Goal: Task Accomplishment & Management: Use online tool/utility

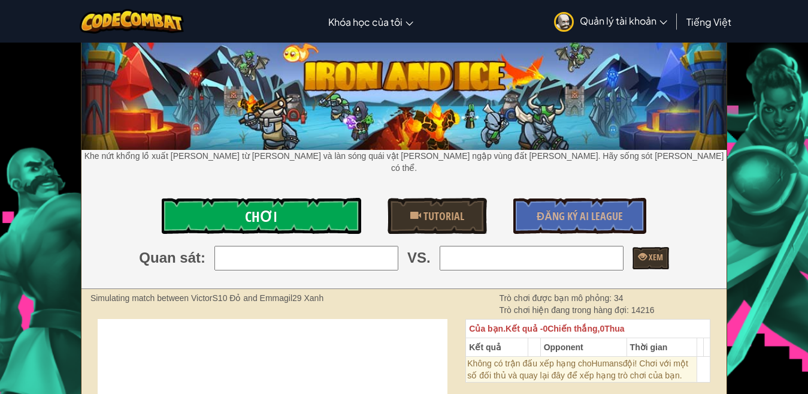
click at [336, 207] on link "Chơi" at bounding box center [261, 216] width 199 height 36
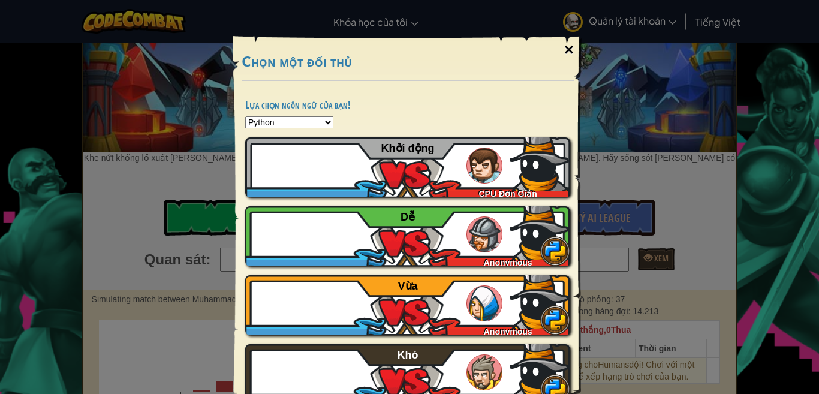
click at [564, 45] on div "×" at bounding box center [569, 49] width 28 height 35
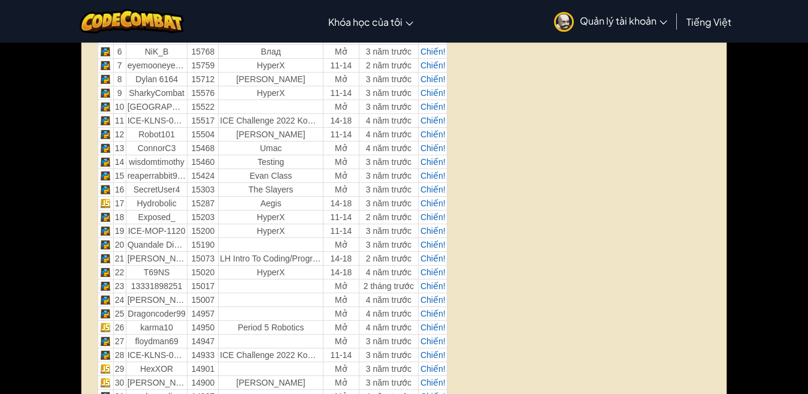
scroll to position [180, 0]
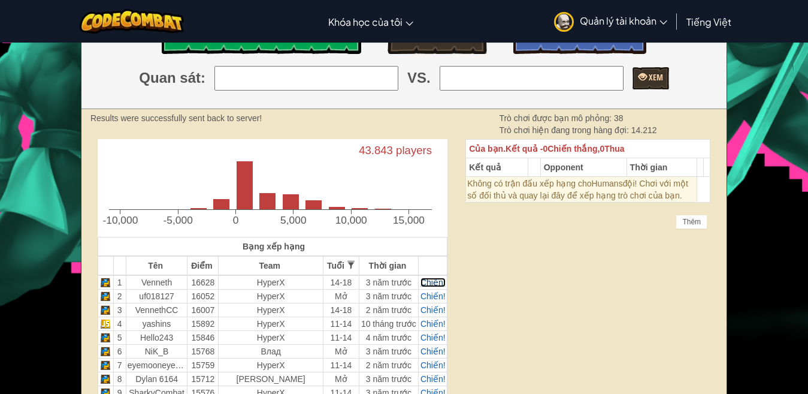
click at [428, 277] on span "Chiến!" at bounding box center [433, 282] width 25 height 10
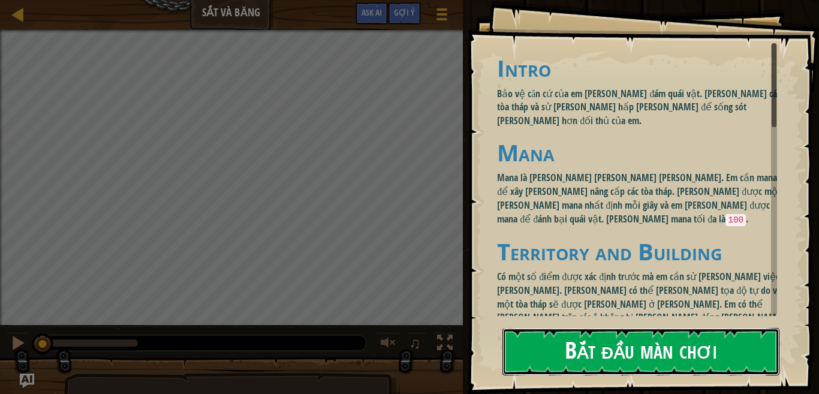
click at [547, 351] on button "Bắt đầu màn chơi" at bounding box center [640, 351] width 277 height 47
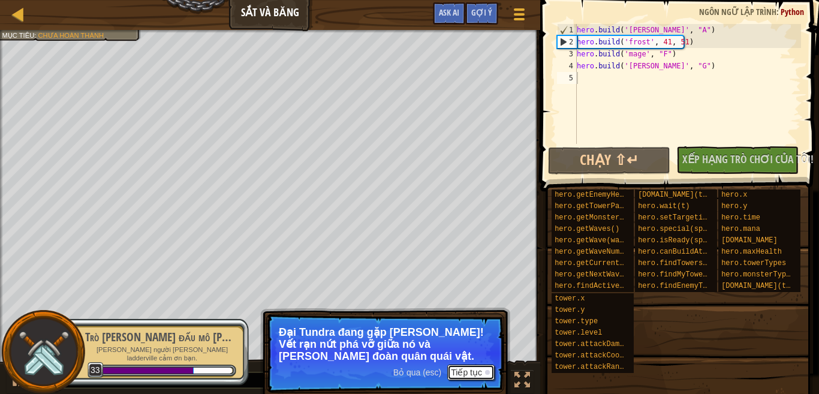
click at [462, 373] on button "Tiếp tục" at bounding box center [470, 372] width 47 height 16
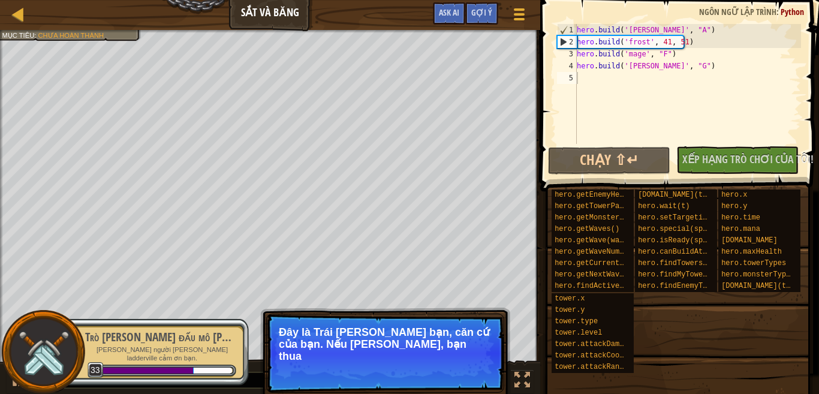
click at [466, 364] on p "Bỏ qua (esc) Tiếp tục Đây là Trái [PERSON_NAME] bạn, căn cứ của bạn. Nếu [PERSO…" at bounding box center [385, 352] width 238 height 79
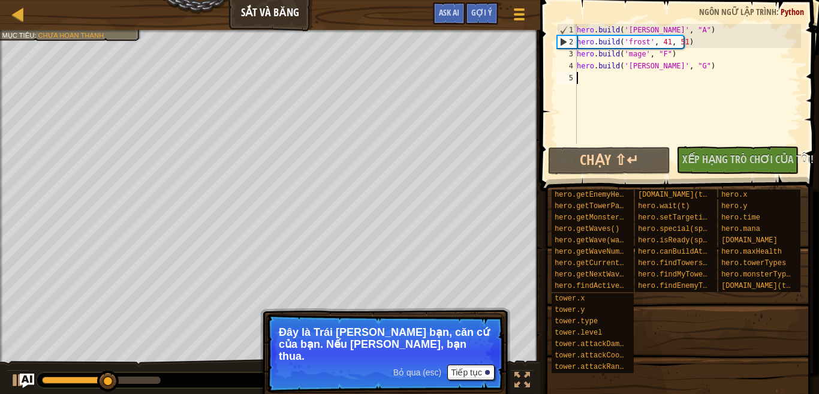
click at [598, 94] on div "hero . build ( '[PERSON_NAME]' , "A" ) hero . build ( 'frost' , 41 , 51 ) hero …" at bounding box center [687, 96] width 227 height 144
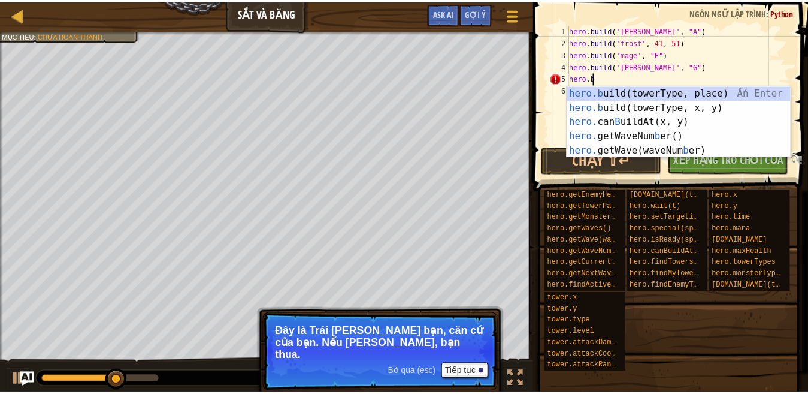
scroll to position [5, 1]
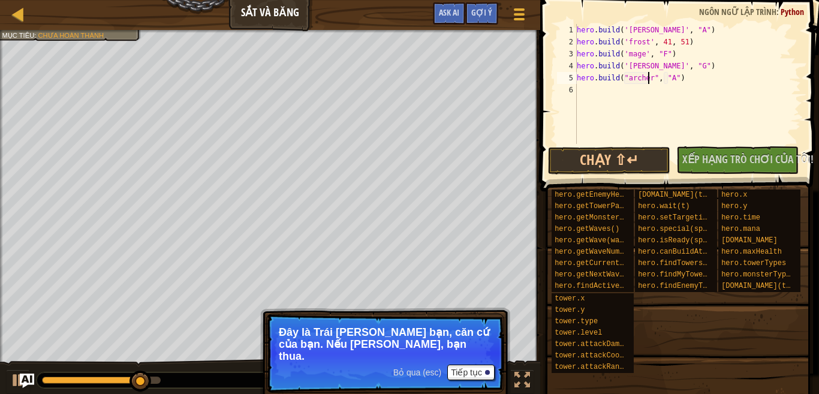
type textarea "[DOMAIN_NAME]("[PERSON_NAME]", "A")"
click at [460, 352] on p "Bỏ qua (esc) Tiếp tục Đây là Trái [PERSON_NAME] bạn, căn cứ của bạn. Nếu [PERSO…" at bounding box center [385, 352] width 238 height 79
click at [459, 352] on p "Bỏ qua (esc) Tiếp tục Đây là Trái [PERSON_NAME] bạn, căn cứ của bạn. Nếu [PERSO…" at bounding box center [385, 352] width 238 height 79
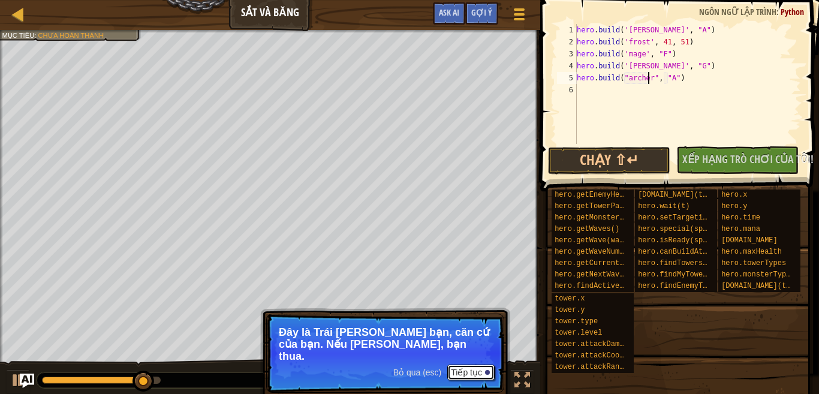
click at [461, 364] on button "Tiếp tục" at bounding box center [470, 372] width 47 height 16
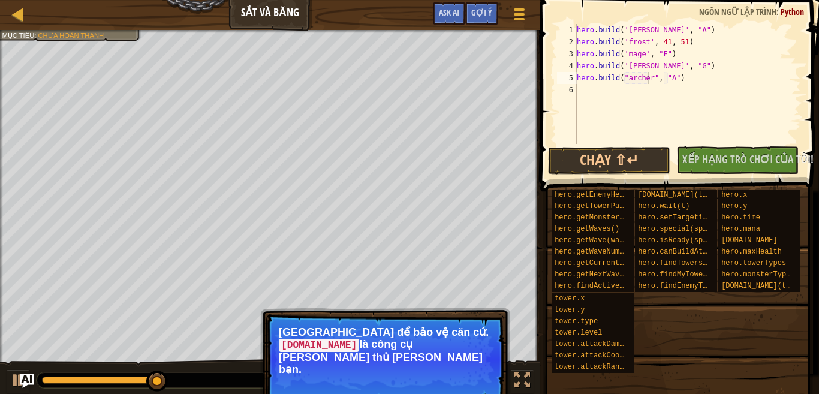
click at [463, 352] on p "[GEOGRAPHIC_DATA] để bảo vệ căn cứ. [DOMAIN_NAME] là công cụ [PERSON_NAME] thủ …" at bounding box center [385, 350] width 213 height 48
drag, startPoint x: 463, startPoint y: 352, endPoint x: 479, endPoint y: 328, distance: 29.3
click at [462, 352] on p "[GEOGRAPHIC_DATA] để bảo vệ căn cứ. [DOMAIN_NAME] là công cụ [PERSON_NAME] thủ …" at bounding box center [385, 350] width 213 height 48
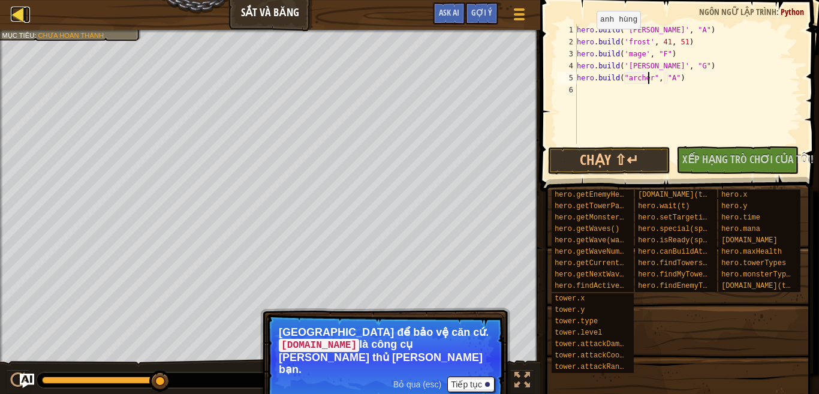
click at [16, 11] on div at bounding box center [18, 14] width 15 height 15
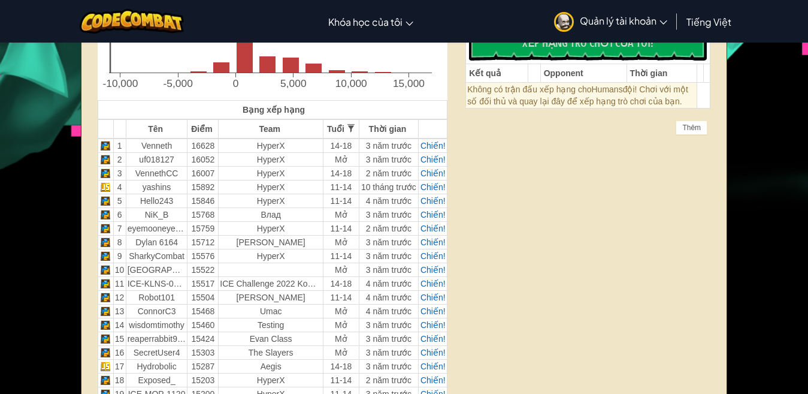
scroll to position [256, 0]
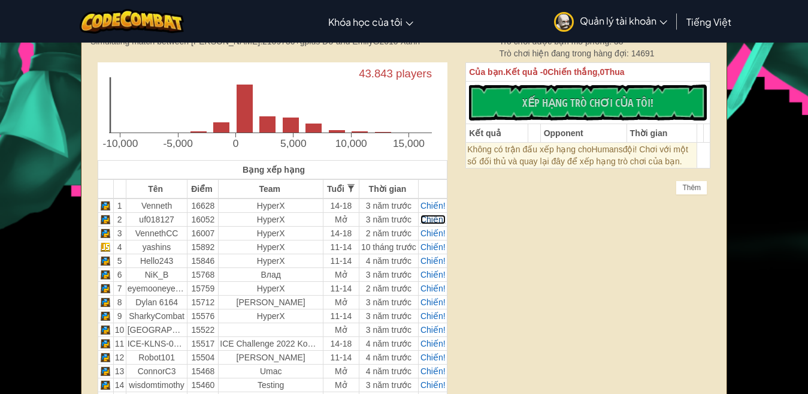
click at [434, 215] on span "Chiến!" at bounding box center [433, 220] width 25 height 10
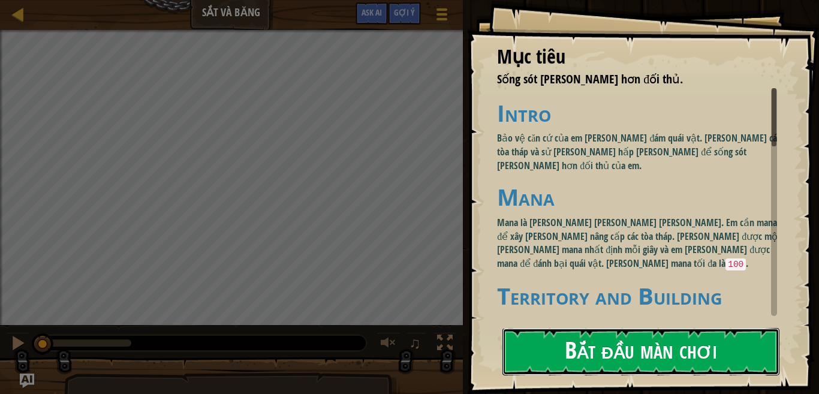
click at [609, 343] on button "Bắt đầu màn chơi" at bounding box center [640, 351] width 277 height 47
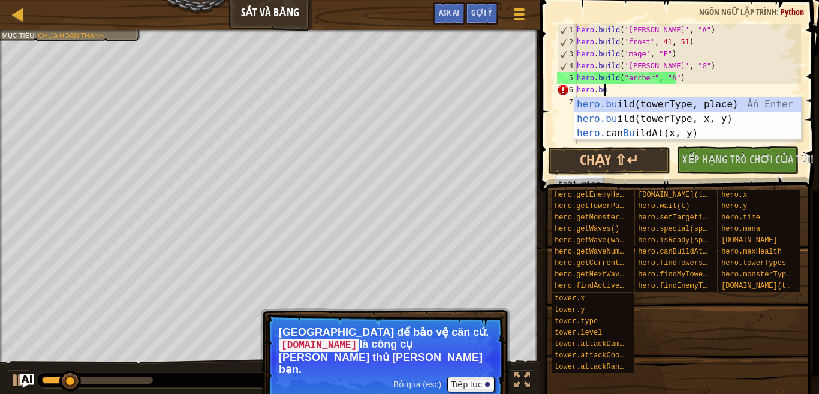
scroll to position [5, 1]
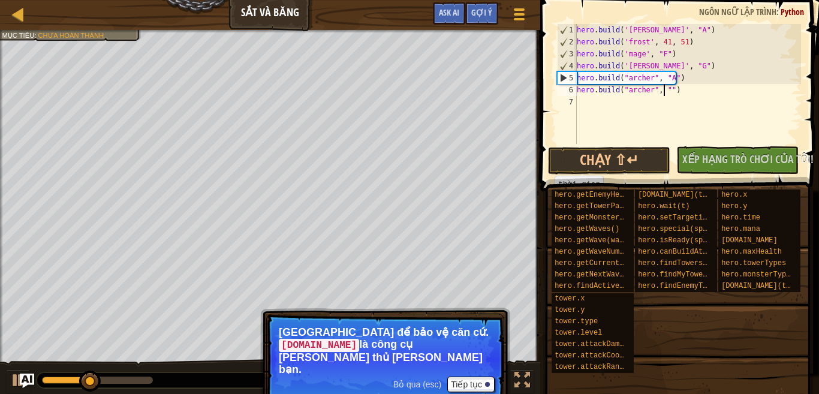
type textarea "[DOMAIN_NAME]("[PERSON_NAME]", "i")"
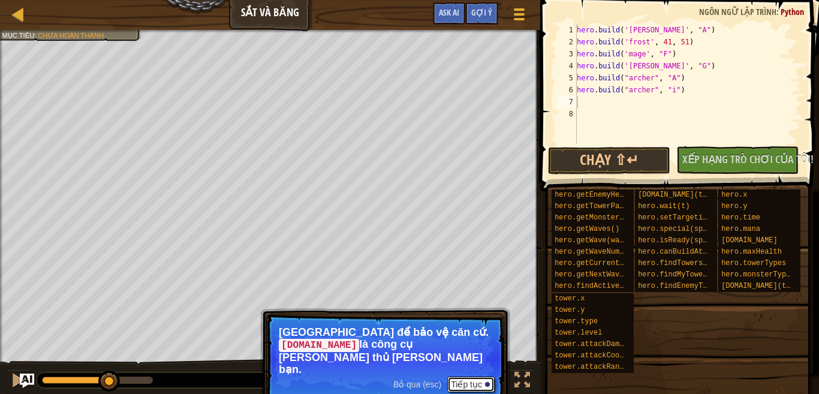
click at [474, 376] on button "Tiếp tục" at bounding box center [470, 384] width 47 height 16
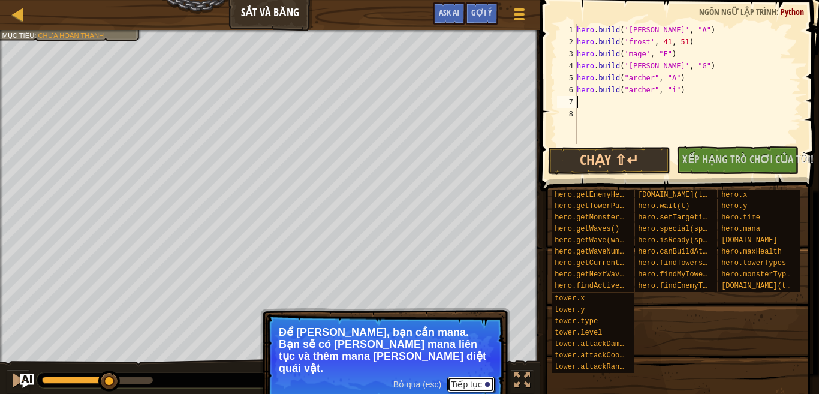
click at [469, 376] on button "Tiếp tục" at bounding box center [470, 384] width 47 height 16
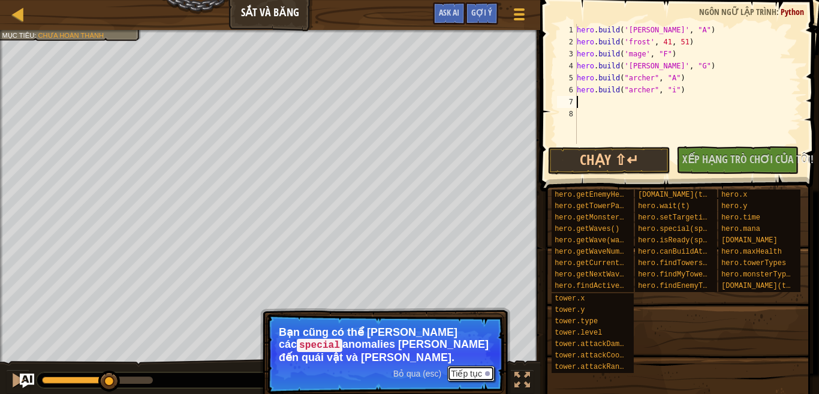
click at [471, 375] on button "Tiếp tục" at bounding box center [470, 374] width 47 height 16
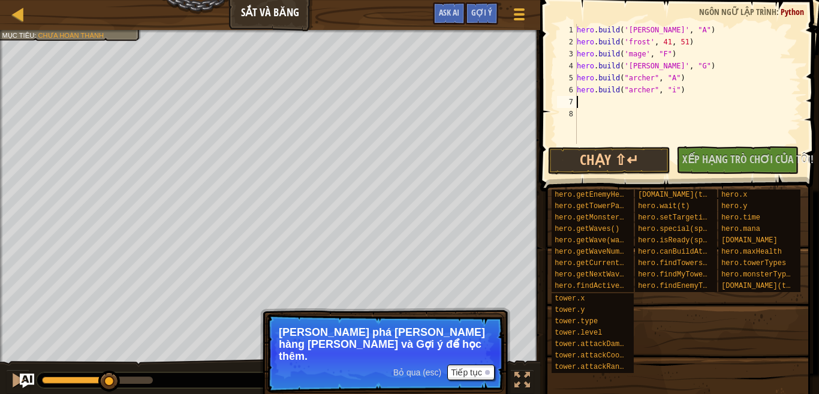
click at [620, 103] on div "hero . build ( '[PERSON_NAME]' , "A" ) hero . build ( 'frost' , 41 , 51 ) hero …" at bounding box center [687, 96] width 227 height 144
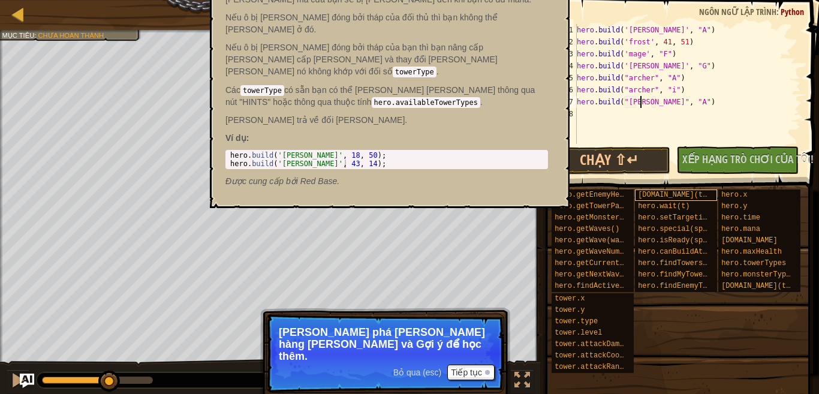
scroll to position [5, 5]
type textarea "[DOMAIN_NAME]("[PERSON_NAME]", "A")"
click at [697, 188] on span at bounding box center [677, 354] width 270 height 355
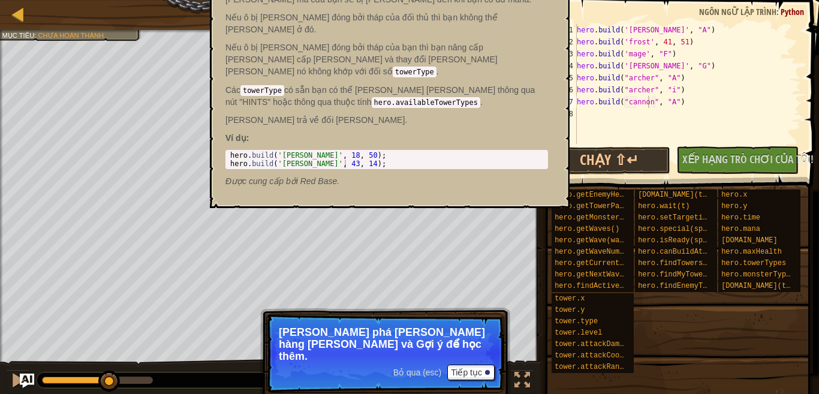
click at [697, 188] on span at bounding box center [677, 354] width 270 height 355
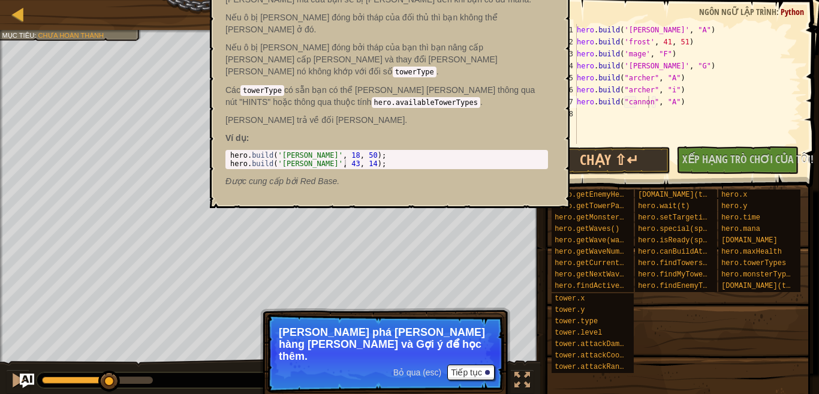
click at [697, 188] on span at bounding box center [677, 354] width 270 height 355
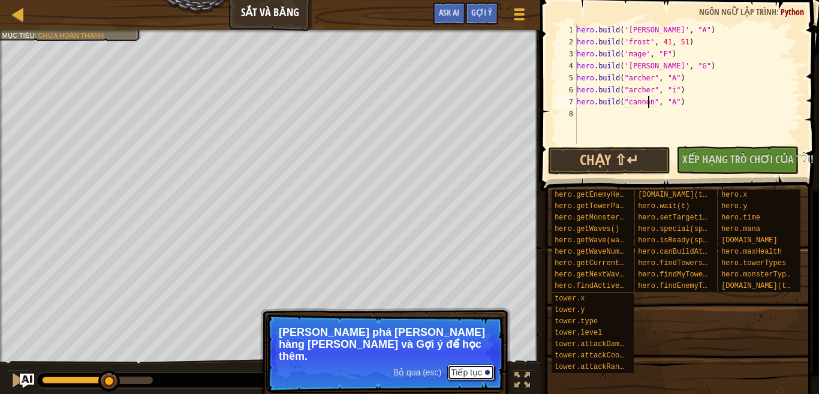
click at [455, 364] on button "Tiếp tục" at bounding box center [470, 372] width 47 height 16
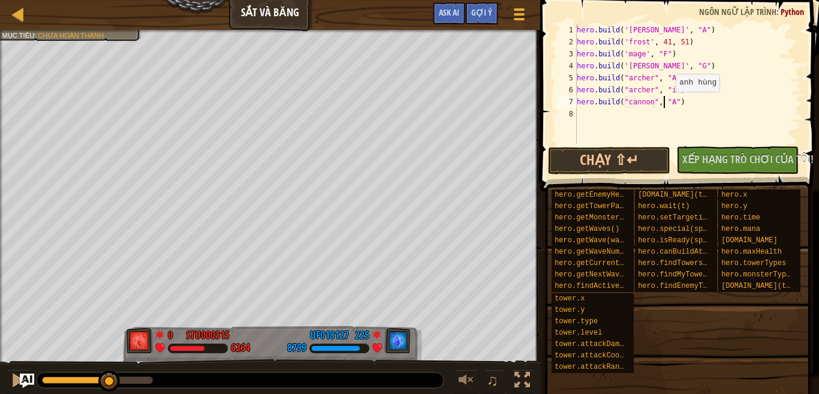
click at [665, 104] on div "hero . build ( '[PERSON_NAME]' , "A" ) hero . build ( 'frost' , 41 , 51 ) hero …" at bounding box center [687, 96] width 227 height 144
click at [666, 102] on div "hero . build ( '[PERSON_NAME]' , "A" ) hero . build ( 'frost' , 41 , 51 ) hero …" at bounding box center [687, 96] width 227 height 144
click at [612, 111] on div "hero . build ( '[PERSON_NAME]' , "A" ) hero . build ( 'frost' , 41 , 51 ) hero …" at bounding box center [687, 96] width 227 height 144
click at [669, 96] on div "hero . build ( '[PERSON_NAME]' , "A" ) hero . build ( 'frost' , 41 , 51 ) hero …" at bounding box center [687, 96] width 227 height 144
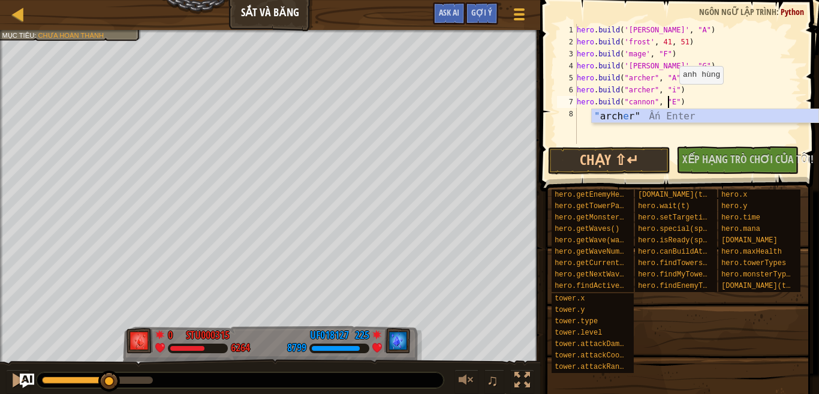
scroll to position [5, 7]
click at [666, 90] on div "hero . build ( '[PERSON_NAME]' , "A" ) hero . build ( 'frost' , 41 , 51 ) hero …" at bounding box center [687, 96] width 227 height 144
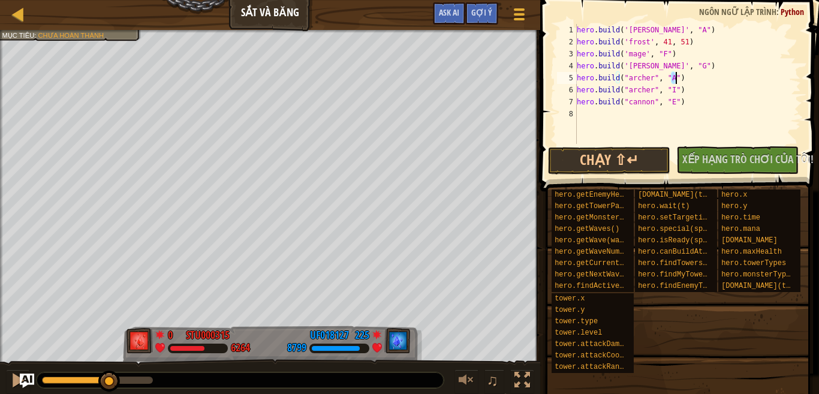
click at [674, 77] on div "hero . build ( '[PERSON_NAME]' , "A" ) hero . build ( 'frost' , 41 , 51 ) hero …" at bounding box center [687, 96] width 227 height 144
click at [686, 99] on div "hero . build ( '[PERSON_NAME]' , "A" ) hero . build ( 'frost' , 41 , 51 ) hero …" at bounding box center [687, 96] width 227 height 144
type textarea "[DOMAIN_NAME]("[PERSON_NAME]", "E")"
click at [677, 101] on div "hero . build ( '[PERSON_NAME]' , "A" ) hero . build ( 'frost' , 41 , 51 ) hero …" at bounding box center [687, 96] width 227 height 144
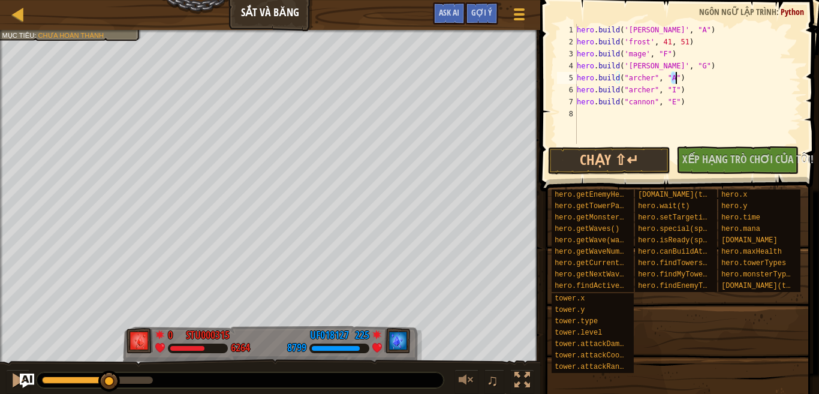
click at [677, 101] on div "hero . build ( '[PERSON_NAME]' , "A" ) hero . build ( 'frost' , 41 , 51 ) hero …" at bounding box center [687, 96] width 227 height 144
click at [630, 155] on button "Chạy ⇧↵" at bounding box center [609, 161] width 122 height 28
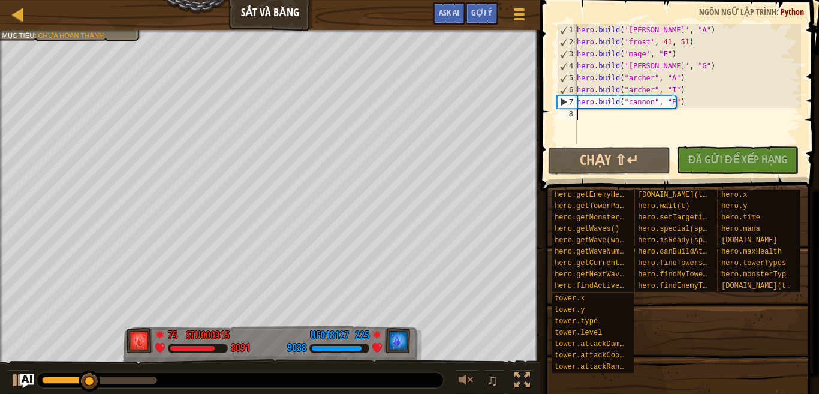
click at [612, 120] on div "hero . build ( '[PERSON_NAME]' , "A" ) hero . build ( 'frost' , 41 , 51 ) hero …" at bounding box center [687, 96] width 227 height 144
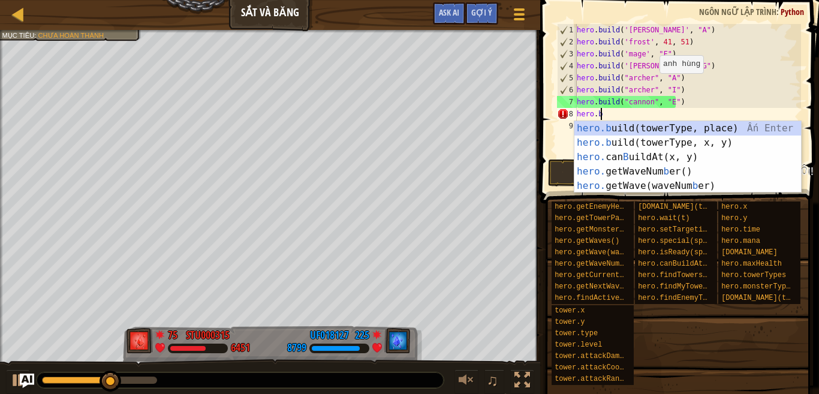
scroll to position [5, 1]
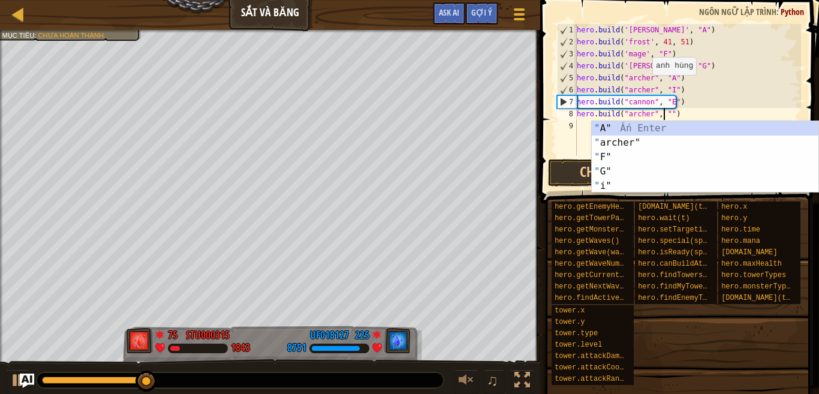
type textarea "[DOMAIN_NAME]("[PERSON_NAME]", "D")"
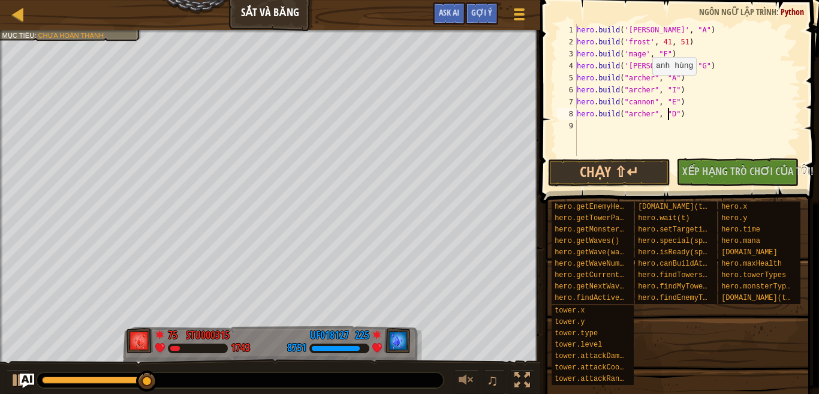
scroll to position [5, 7]
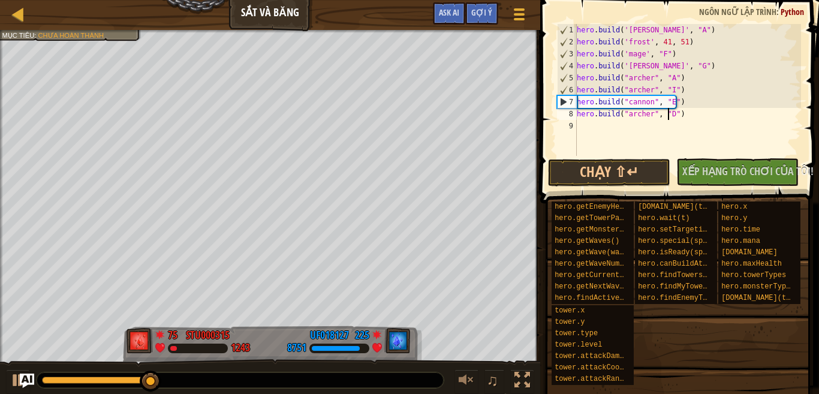
click at [588, 126] on div "hero . build ( '[PERSON_NAME]' , "A" ) hero . build ( 'frost' , 41 , 51 ) hero …" at bounding box center [687, 102] width 227 height 156
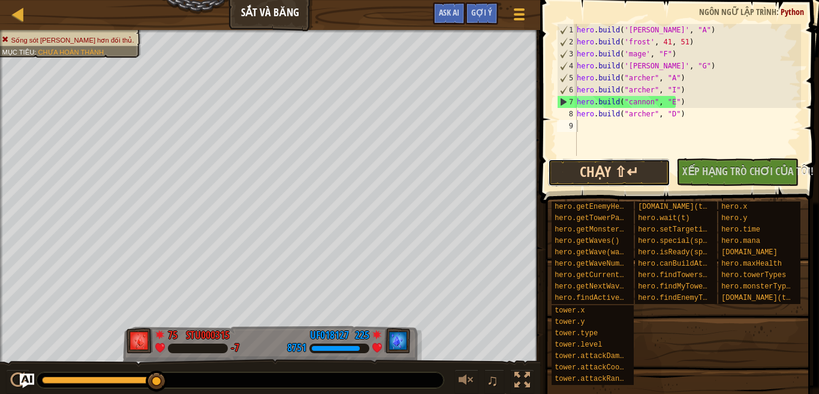
click at [609, 168] on button "Chạy ⇧↵" at bounding box center [609, 173] width 122 height 28
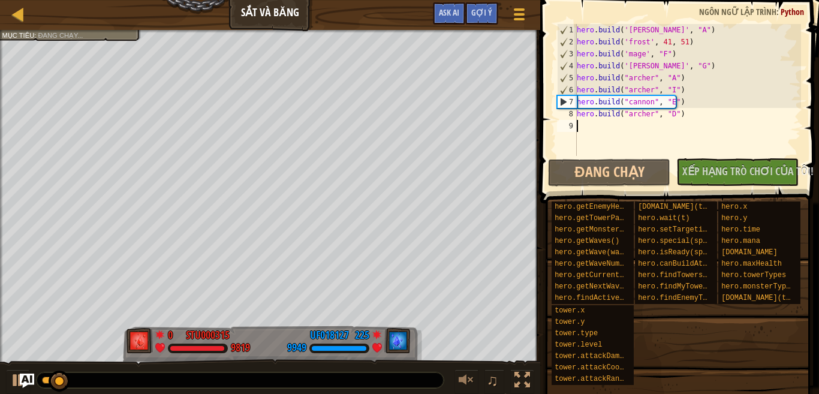
click at [600, 123] on div "hero . build ( '[PERSON_NAME]' , "A" ) hero . build ( 'frost' , 41 , 51 ) hero …" at bounding box center [687, 102] width 227 height 156
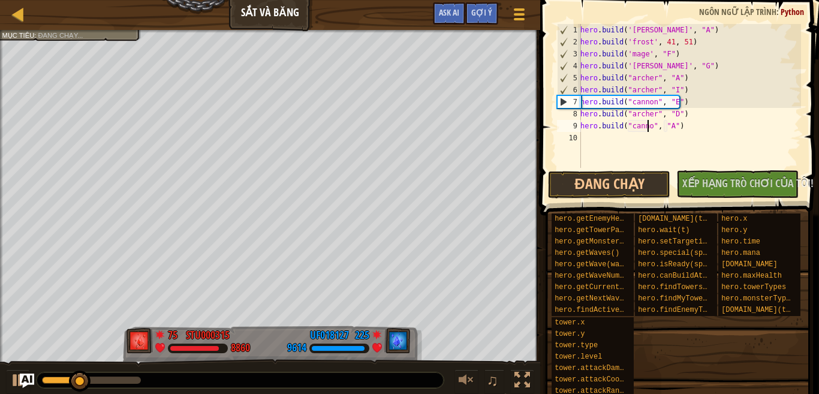
scroll to position [5, 5]
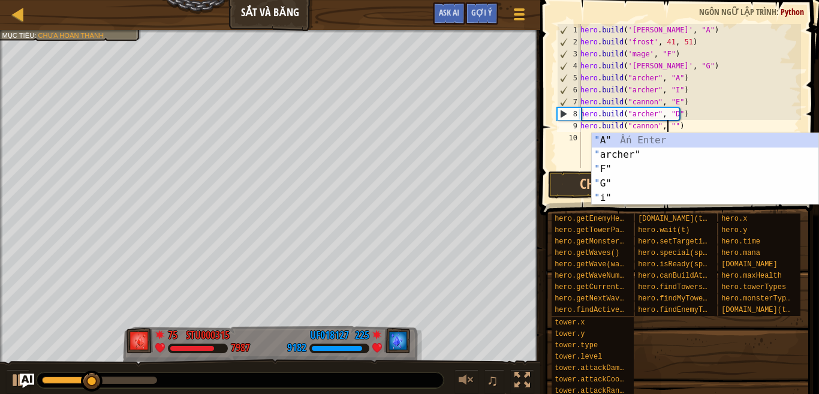
type textarea "[DOMAIN_NAME]("[PERSON_NAME]", "H")"
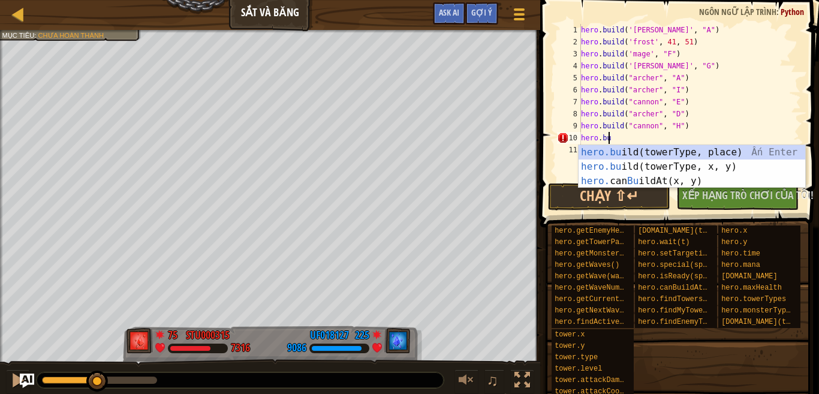
scroll to position [5, 2]
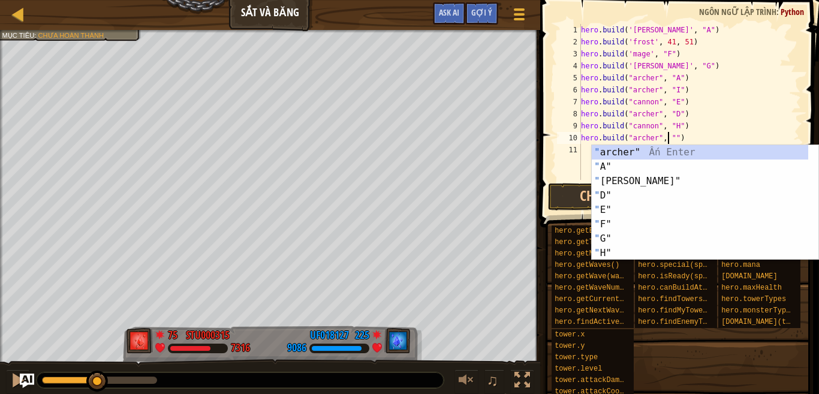
type textarea "[DOMAIN_NAME]("[PERSON_NAME]", "C")"
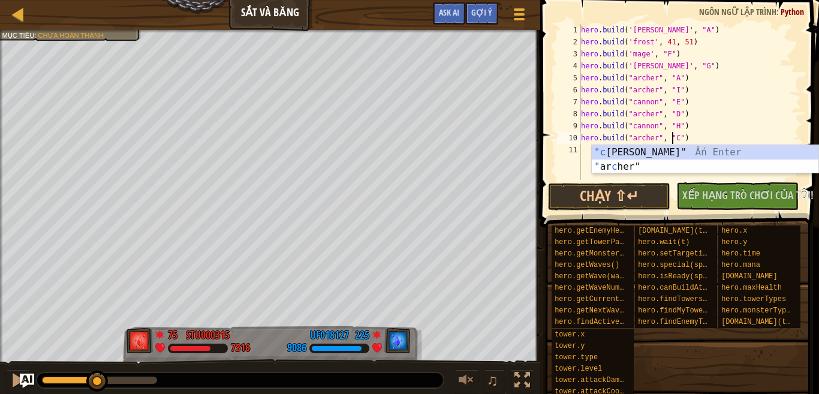
scroll to position [5, 7]
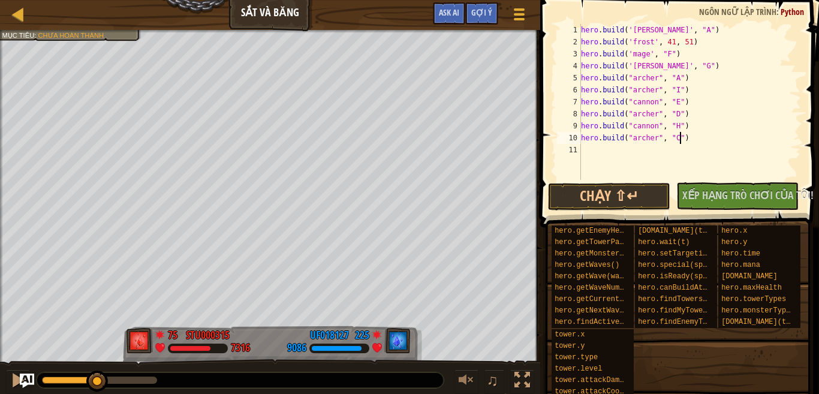
click at [689, 137] on div "hero . build ( '[PERSON_NAME]' , "A" ) hero . build ( 'frost' , 41 , 51 ) hero …" at bounding box center [689, 114] width 222 height 180
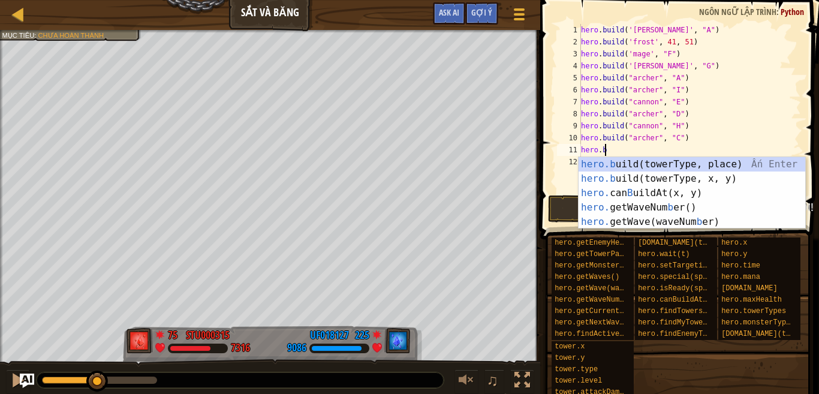
scroll to position [5, 1]
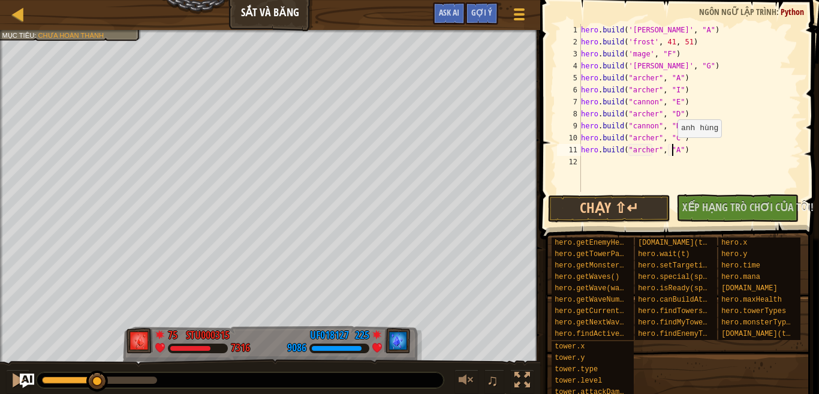
click at [671, 149] on div "hero . build ( '[PERSON_NAME]' , "A" ) hero . build ( 'frost' , 41 , 51 ) hero …" at bounding box center [689, 120] width 222 height 192
type textarea "[DOMAIN_NAME]("[PERSON_NAME]", "B")"
click at [645, 211] on button "Chạy ⇧↵" at bounding box center [609, 209] width 122 height 28
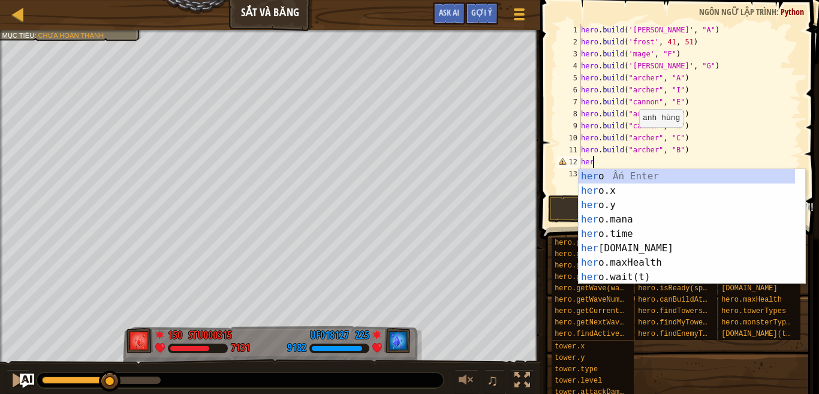
scroll to position [5, 0]
type textarea "h"
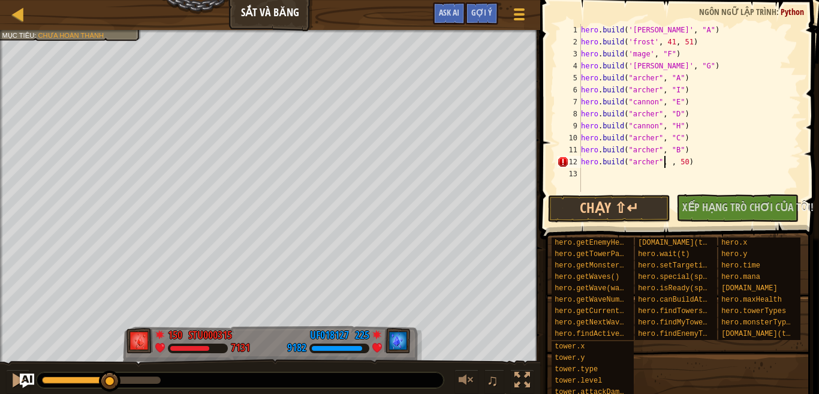
scroll to position [5, 7]
type textarea "[DOMAIN_NAME]("[PERSON_NAME]", 18, 28)"
click at [650, 111] on div "hero . build ( '[PERSON_NAME]' , "A" ) hero . build ( 'frost' , 41 , 51 ) hero …" at bounding box center [689, 120] width 222 height 192
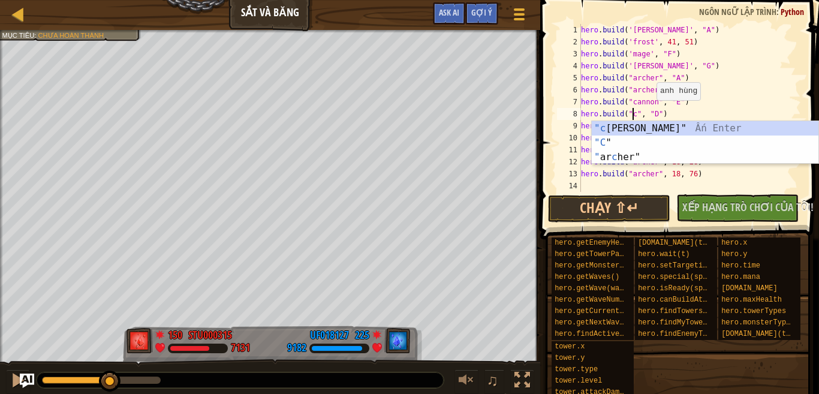
scroll to position [5, 5]
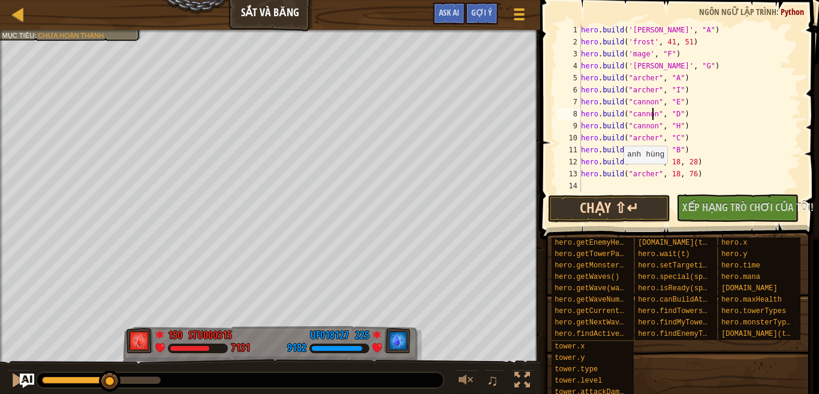
type textarea "[DOMAIN_NAME]("[PERSON_NAME]", "D")"
click at [587, 203] on button "Chạy ⇧↵" at bounding box center [609, 209] width 122 height 28
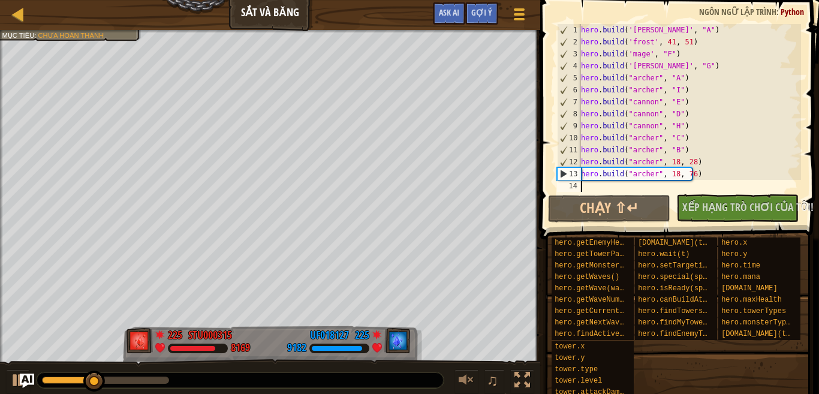
click at [602, 184] on div "hero . build ( '[PERSON_NAME]' , "A" ) hero . build ( 'frost' , 41 , 51 ) hero …" at bounding box center [689, 120] width 222 height 192
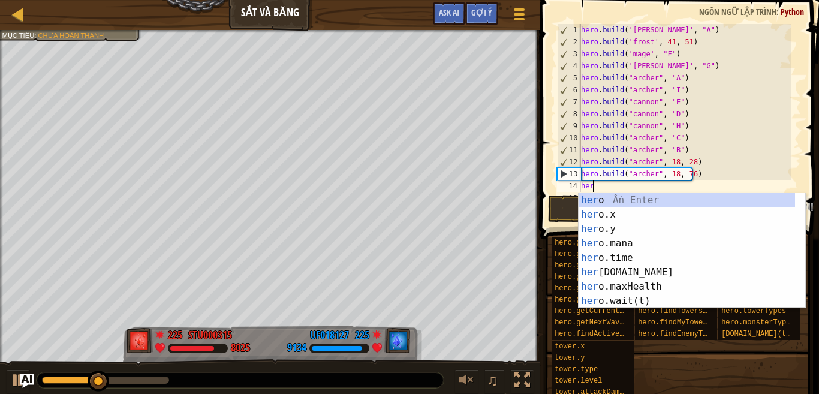
scroll to position [5, 1]
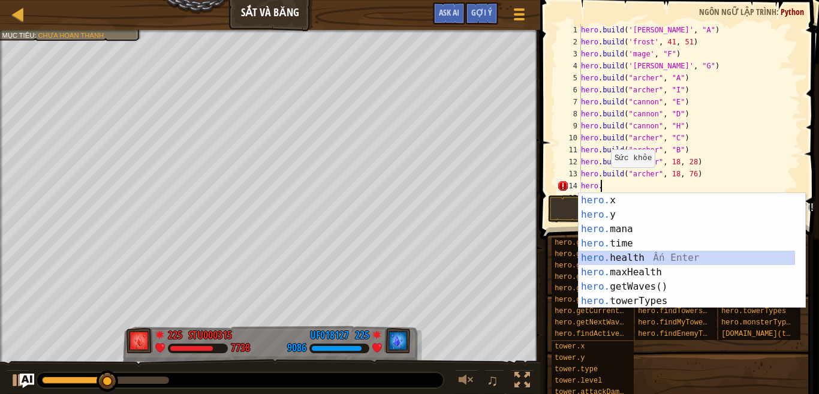
click at [651, 255] on div "hero. x Ấn Enter hero. y Ấn Enter hero. mana Ấn Enter hero. time Ấn Enter hero.…" at bounding box center [686, 265] width 216 height 144
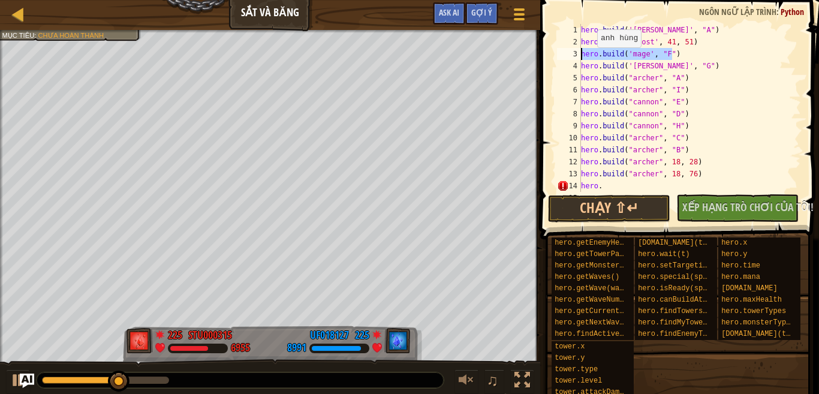
drag, startPoint x: 677, startPoint y: 52, endPoint x: 575, endPoint y: 55, distance: 102.5
click at [575, 55] on div "hero. 1 2 3 4 5 6 7 8 9 10 11 12 13 14 15 hero . build ( '[PERSON_NAME]' , "A" …" at bounding box center [677, 108] width 246 height 168
click at [609, 186] on div "hero . build ( '[PERSON_NAME]' , "A" ) hero . build ( 'frost' , 41 , 51 ) hero …" at bounding box center [684, 120] width 212 height 192
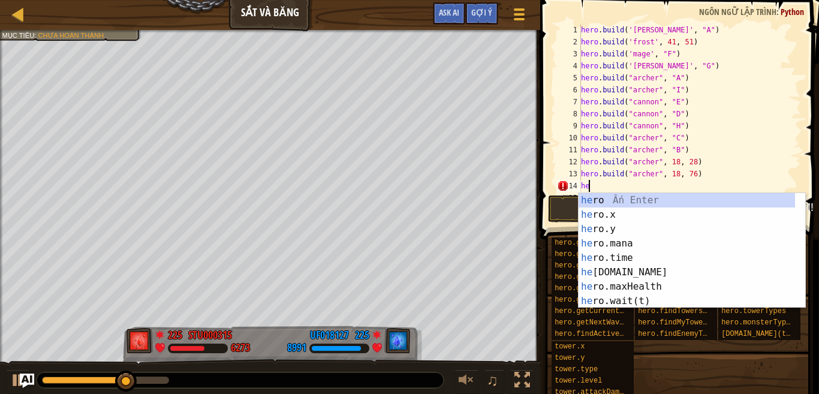
type textarea "h"
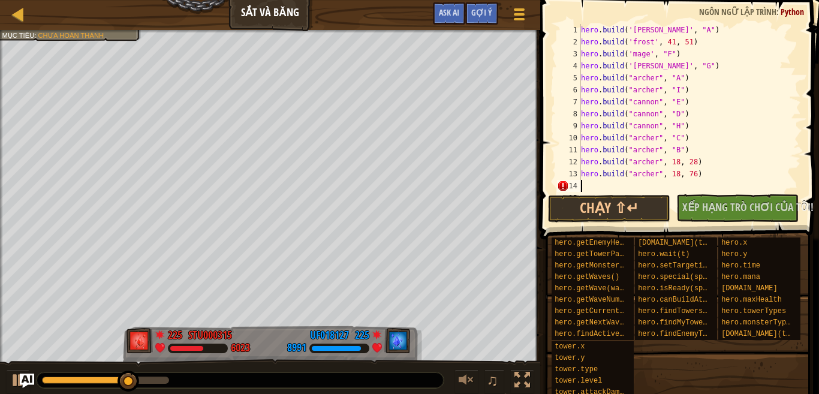
paste textarea "[DOMAIN_NAME]('mage', "F")"
type textarea "[DOMAIN_NAME]("mage", 30, 50)"
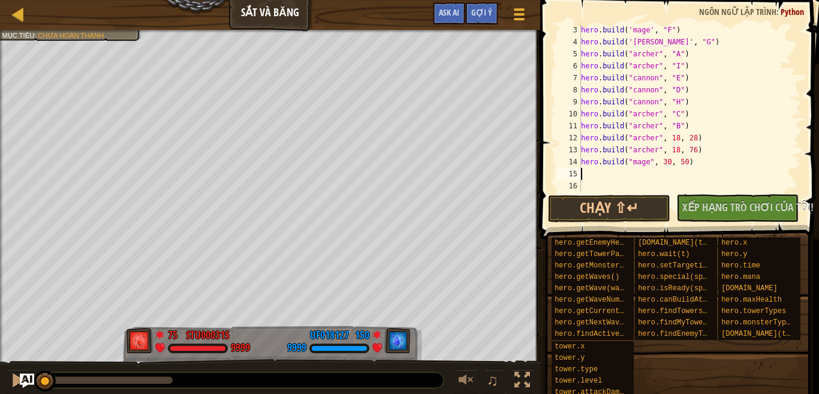
scroll to position [24, 0]
drag, startPoint x: 685, startPoint y: 162, endPoint x: 579, endPoint y: 162, distance: 106.1
click at [579, 162] on div "h 3 4 5 6 7 8 9 10 11 12 13 14 15 16 hero . build ( 'mage' , "F" ) hero . build…" at bounding box center [677, 108] width 246 height 168
click at [606, 174] on div "hero . build ( 'mage' , "F" ) hero . build ( '[PERSON_NAME]' , "G" ) hero . bui…" at bounding box center [684, 120] width 212 height 192
type textarea "h"
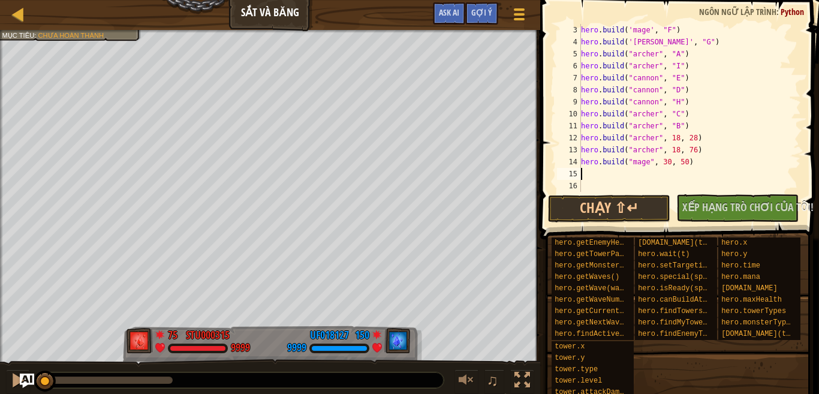
paste textarea "[DOMAIN_NAME]("mage", 30, 50)"
type textarea "[DOMAIN_NAME]("mage", 30, 63)"
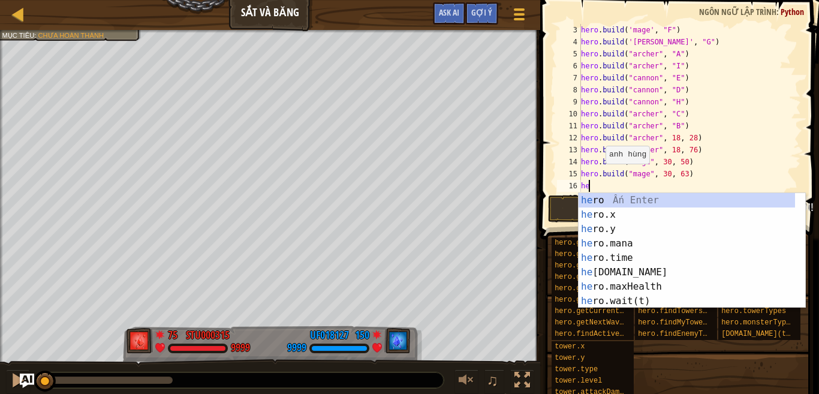
type textarea "her"
type textarea "h"
type textarea "[DOMAIN_NAME]("mage", 30, 63)"
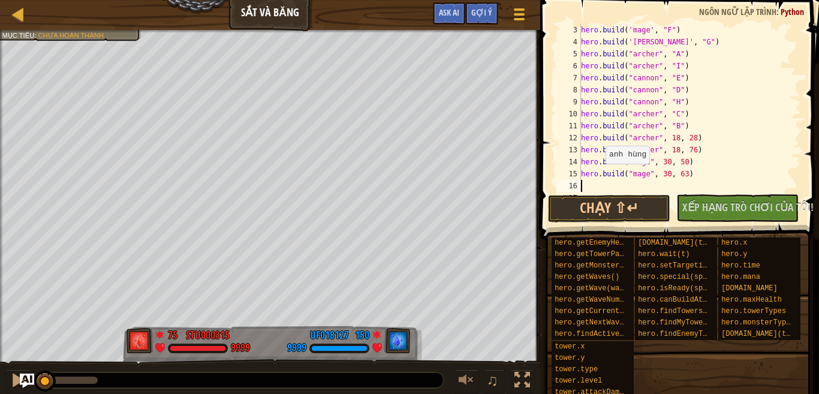
paste textarea "[DOMAIN_NAME]("mage", 30, 50)"
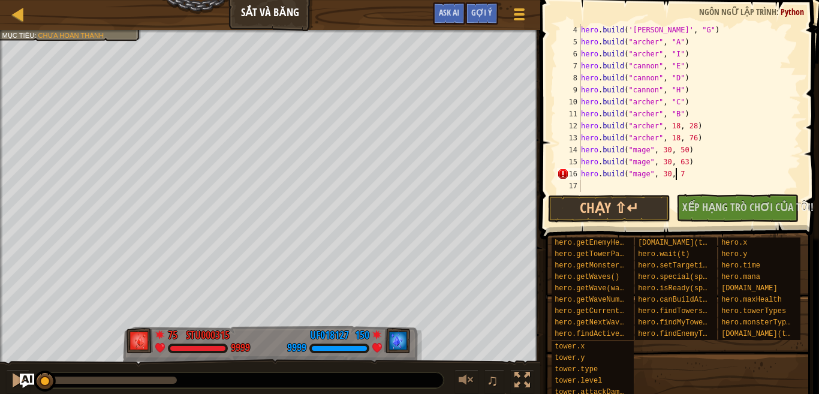
scroll to position [5, 7]
type textarea "[DOMAIN_NAME]("mage", 30, 75)"
drag, startPoint x: 686, startPoint y: 149, endPoint x: 579, endPoint y: 148, distance: 106.7
click at [579, 148] on div "h 4 5 6 7 8 9 10 11 12 13 14 15 16 17 18 hero . build ( '[PERSON_NAME]' , "G" )…" at bounding box center [677, 108] width 246 height 168
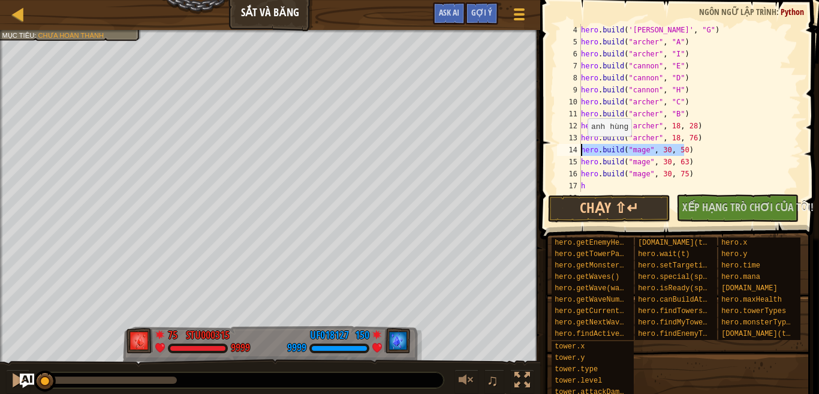
type textarea "[DOMAIN_NAME]("mage", 30, 50)"
type textarea "h"
paste textarea "[DOMAIN_NAME]("mage", 30, 50)"
type textarea "[DOMAIN_NAME]("mage", 30, 87)"
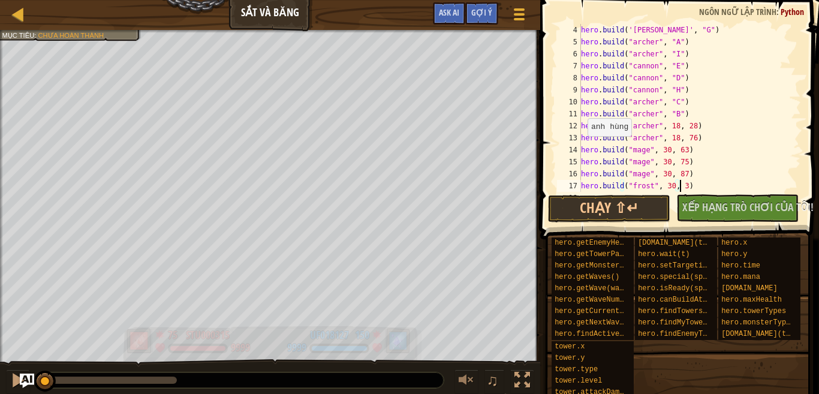
scroll to position [5, 8]
type textarea "[DOMAIN_NAME]("frost", 30, 39)"
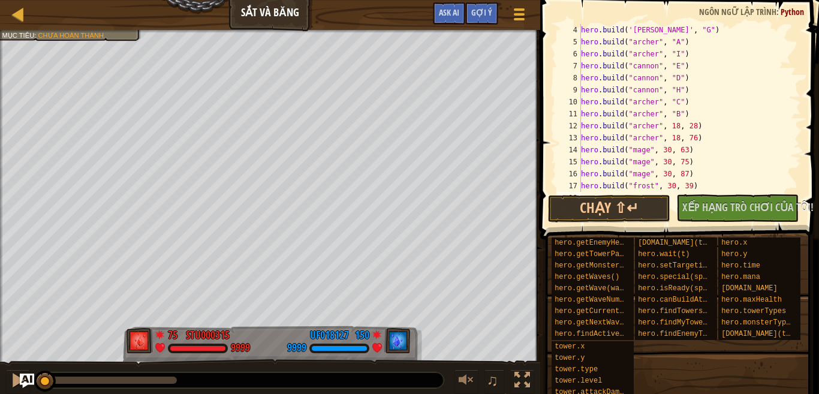
scroll to position [60, 0]
